Goal: Browse casually

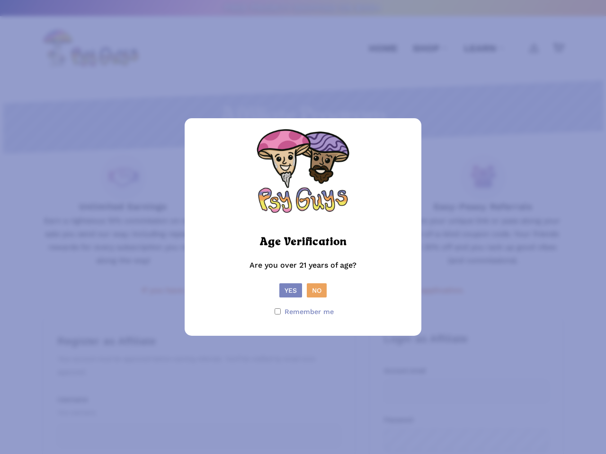
click at [303, 227] on picture at bounding box center [302, 227] width 95 height 9
click at [290, 290] on button "Yes" at bounding box center [290, 290] width 23 height 14
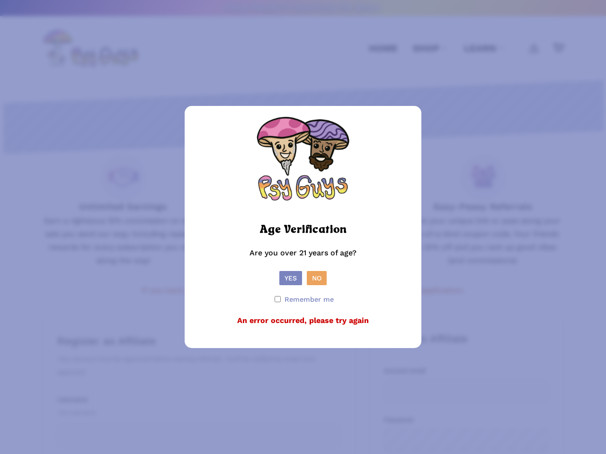
click at [316, 290] on form "Age Verification Are you over 21 years of age? Yes No Remember me An error occu…" at bounding box center [303, 226] width 218 height 223
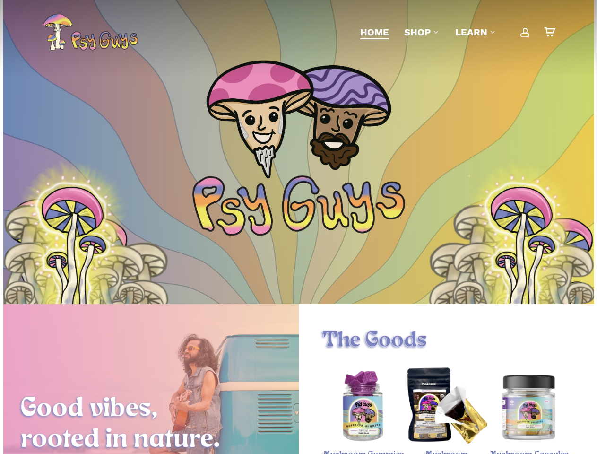
click at [299, 227] on img at bounding box center [299, 206] width 213 height 60
